Goal: Find contact information: Find contact information

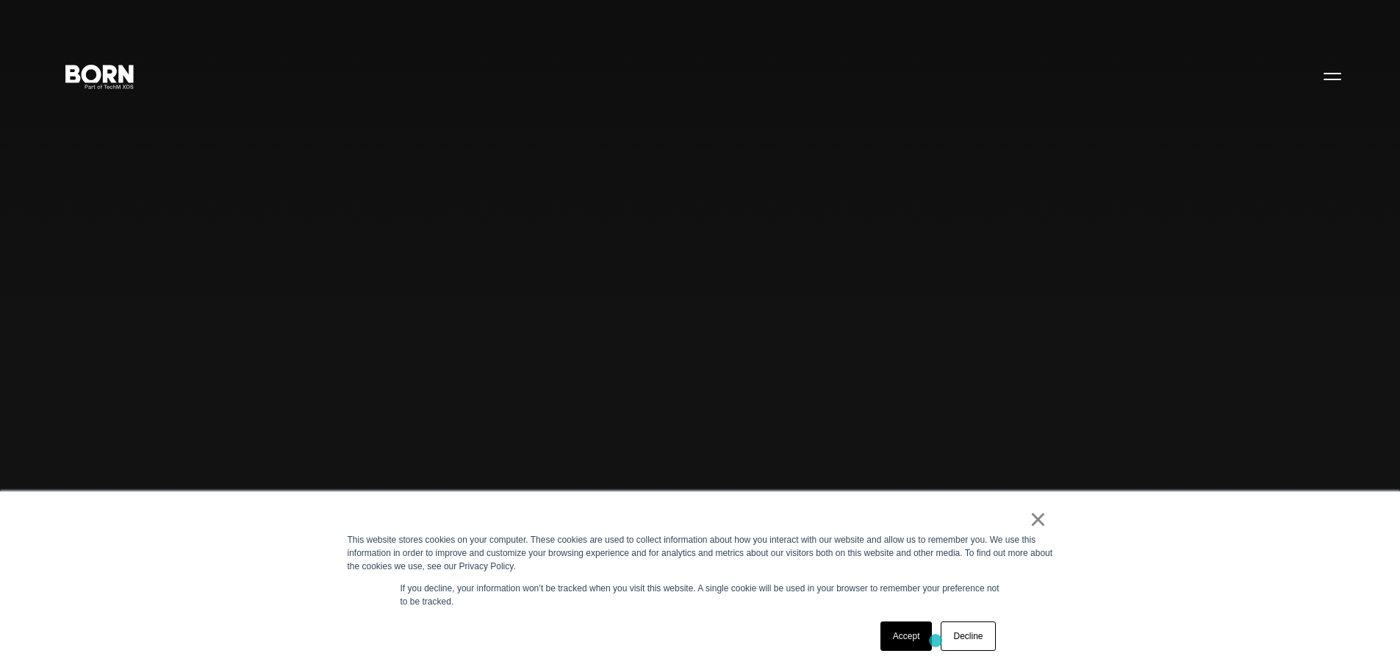
click at [936, 640] on div "Accept Decline" at bounding box center [938, 636] width 124 height 38
click at [907, 640] on link "Accept" at bounding box center [907, 635] width 52 height 29
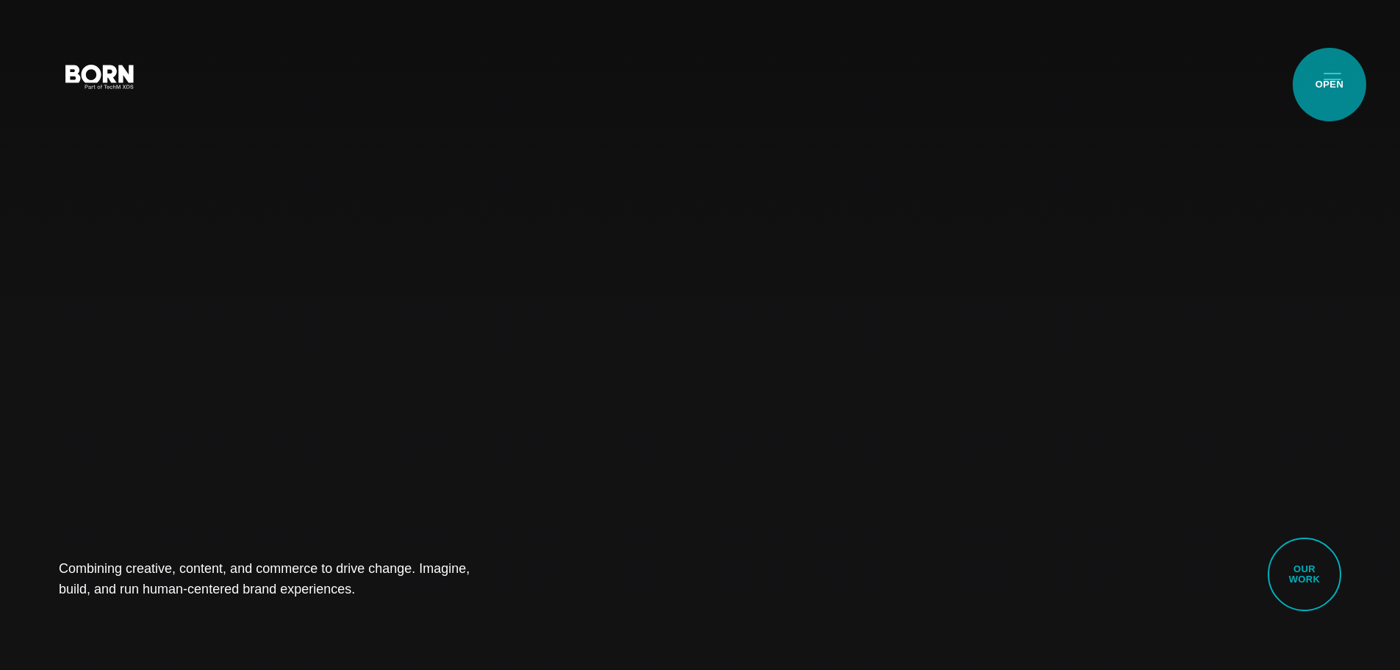
click at [1330, 85] on button "Primary Menu" at bounding box center [1332, 75] width 35 height 31
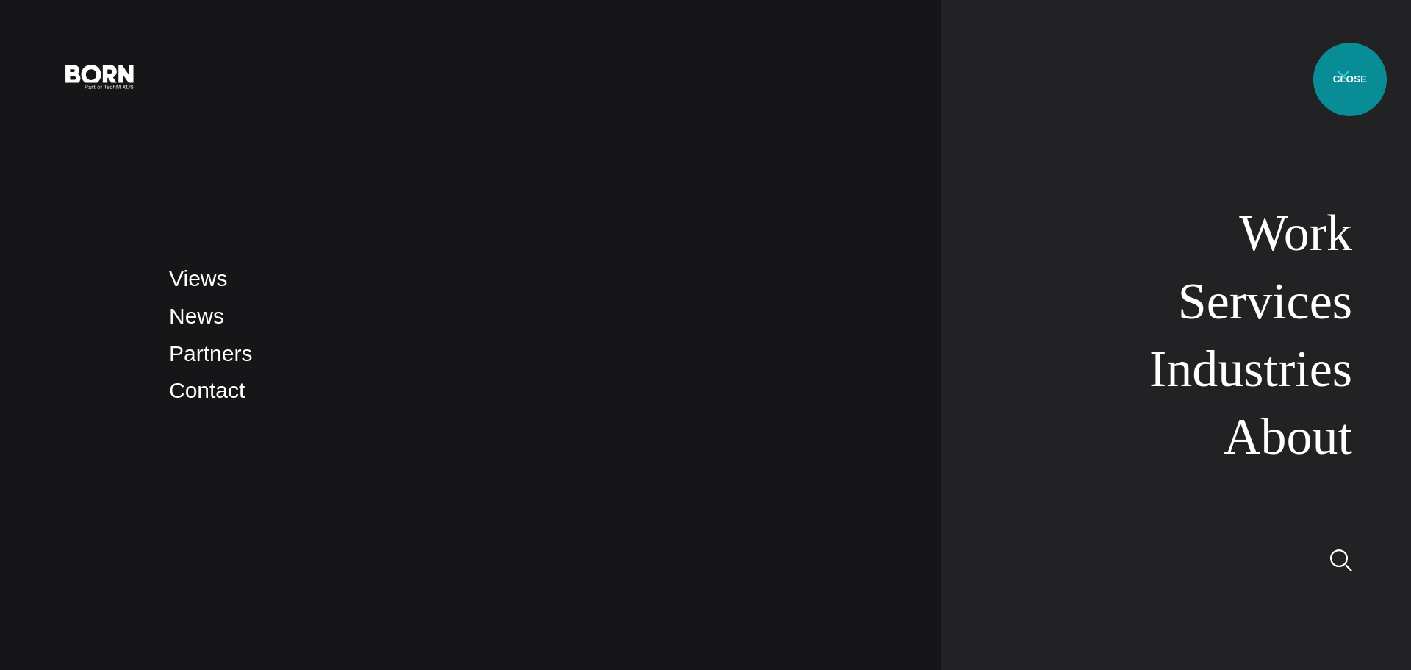
click at [1350, 79] on button "Primary Menu" at bounding box center [1343, 75] width 35 height 31
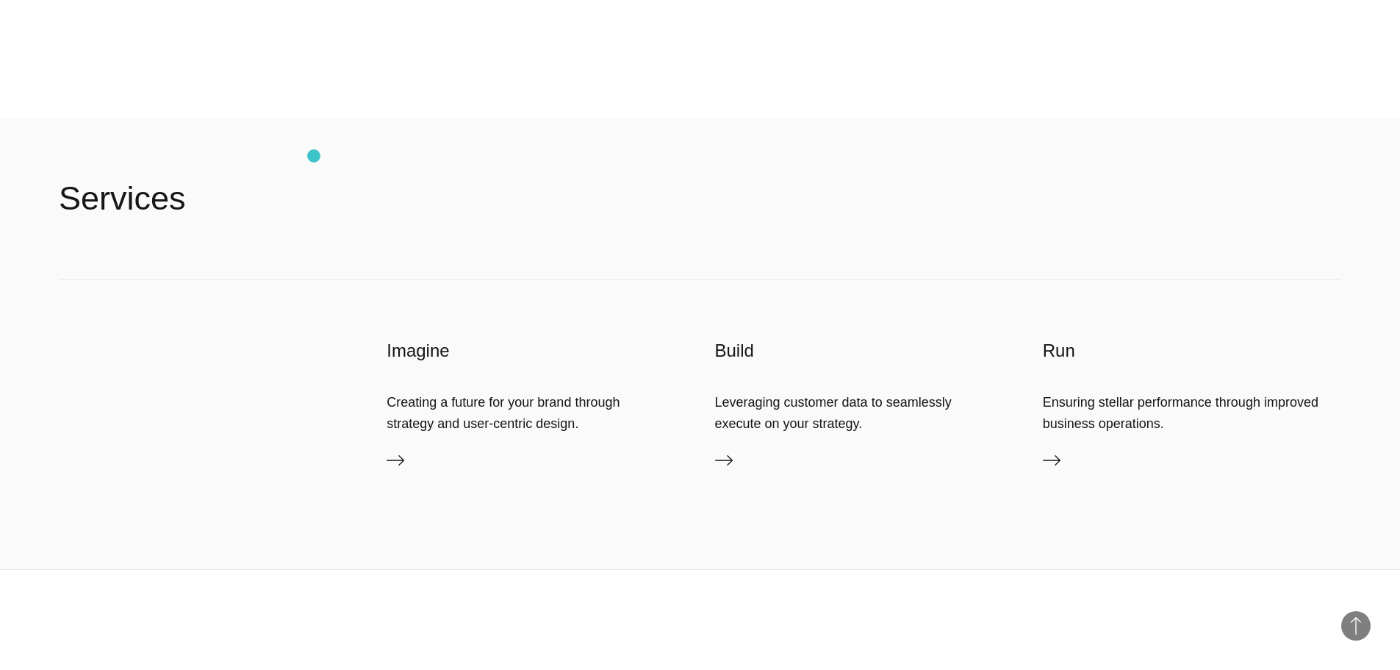
scroll to position [4635, 0]
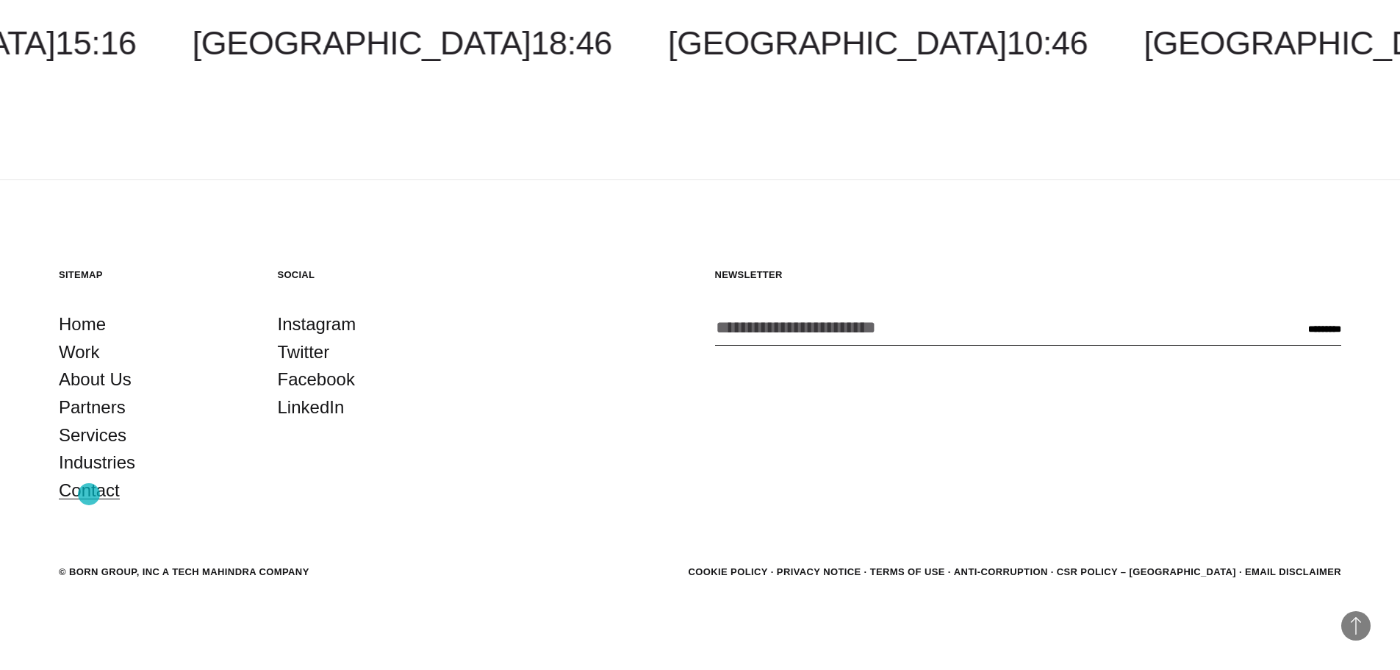
click at [89, 494] on link "Contact" at bounding box center [89, 490] width 61 height 28
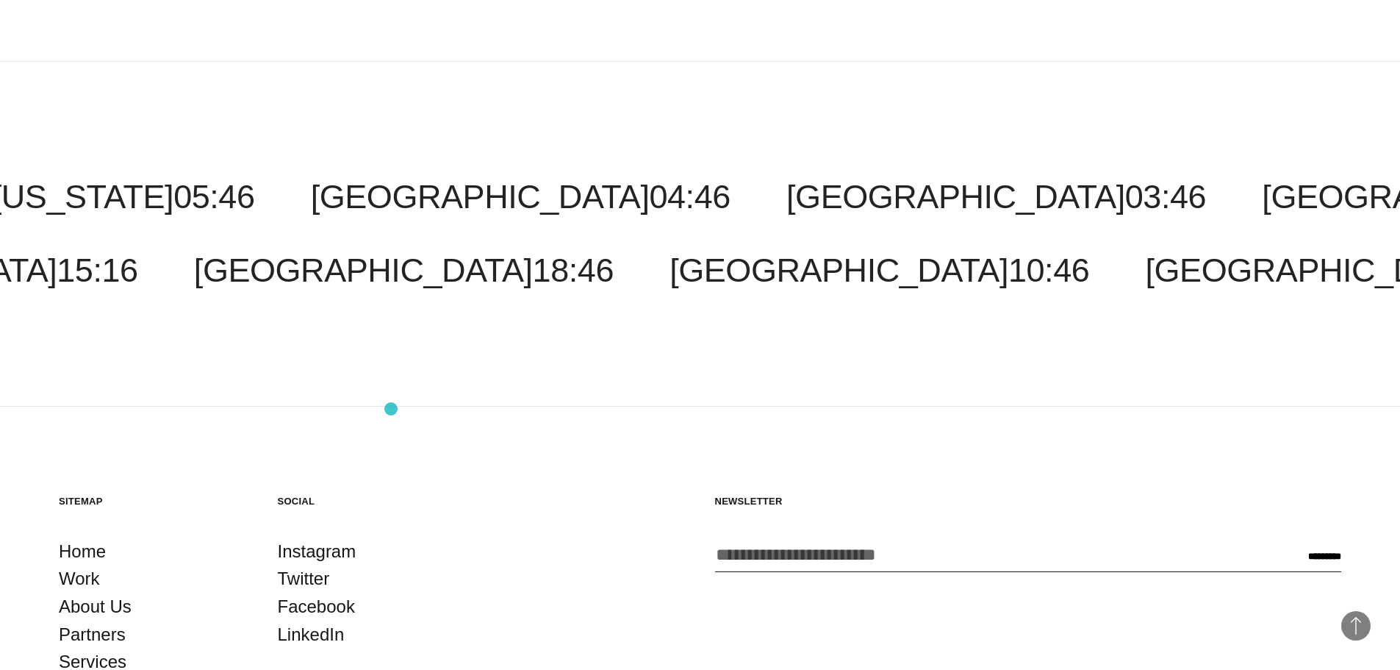
scroll to position [3716, 0]
